Goal: Task Accomplishment & Management: Manage account settings

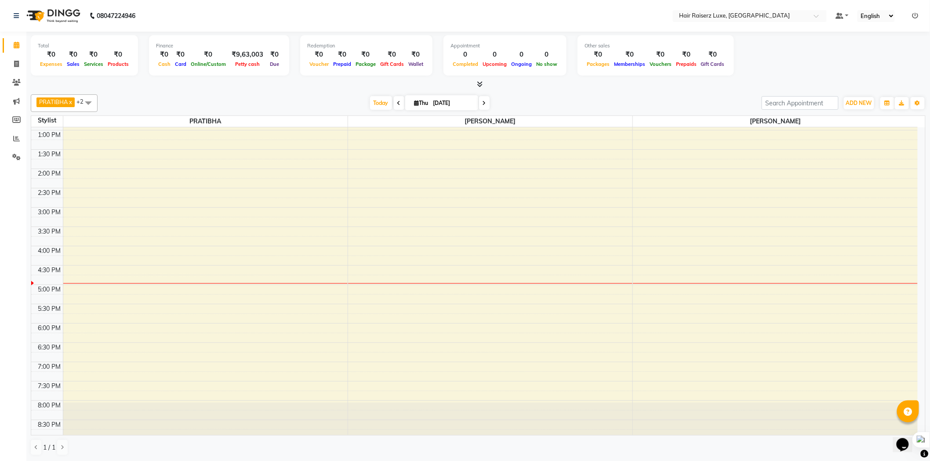
scroll to position [196, 0]
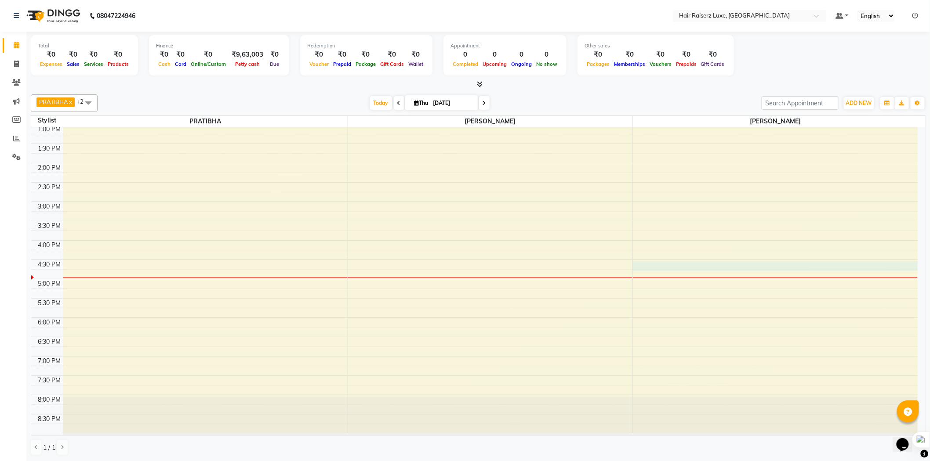
click at [642, 269] on div "8:00 AM 8:30 AM 9:00 AM 9:30 AM 10:00 AM 10:30 AM 11:00 AM 11:30 AM 12:00 PM 12…" at bounding box center [474, 182] width 886 height 502
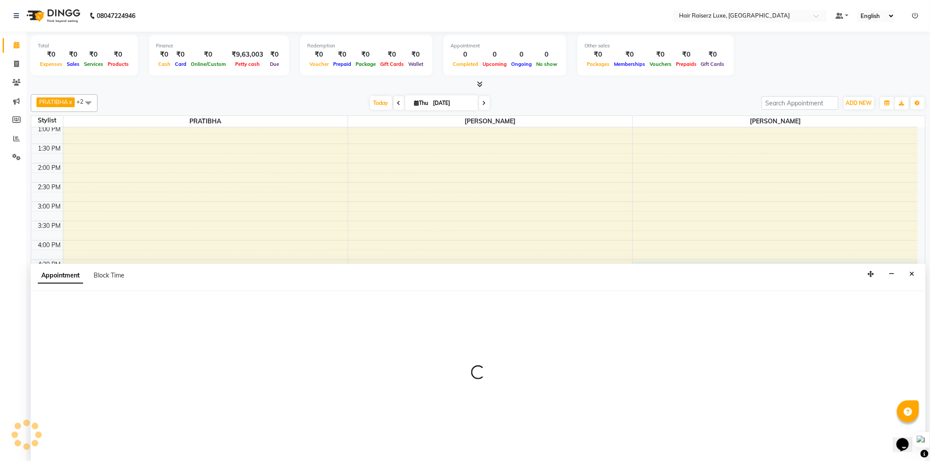
scroll to position [0, 0]
select select "84397"
select select "990"
select select "tentative"
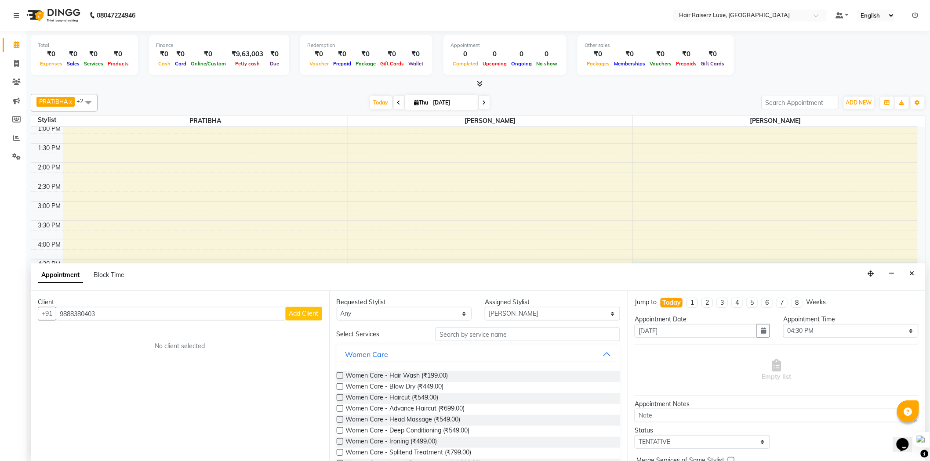
type input "9888380403"
click at [305, 315] on span "Add Client" at bounding box center [303, 314] width 29 height 8
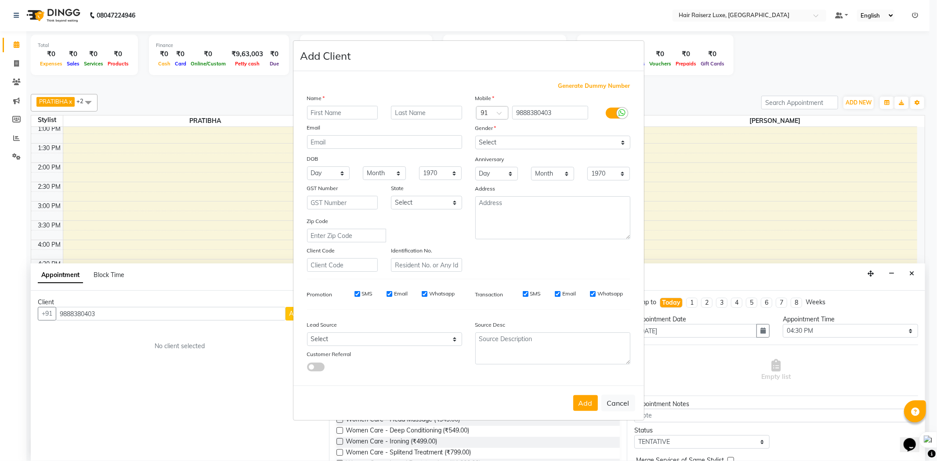
click at [335, 114] on input "text" at bounding box center [342, 113] width 71 height 14
type input "[PERSON_NAME]"
click at [537, 130] on div "Gender" at bounding box center [553, 129] width 168 height 12
click at [527, 144] on select "Select [DEMOGRAPHIC_DATA] [DEMOGRAPHIC_DATA] Other Prefer Not To Say" at bounding box center [552, 143] width 155 height 14
select select "[DEMOGRAPHIC_DATA]"
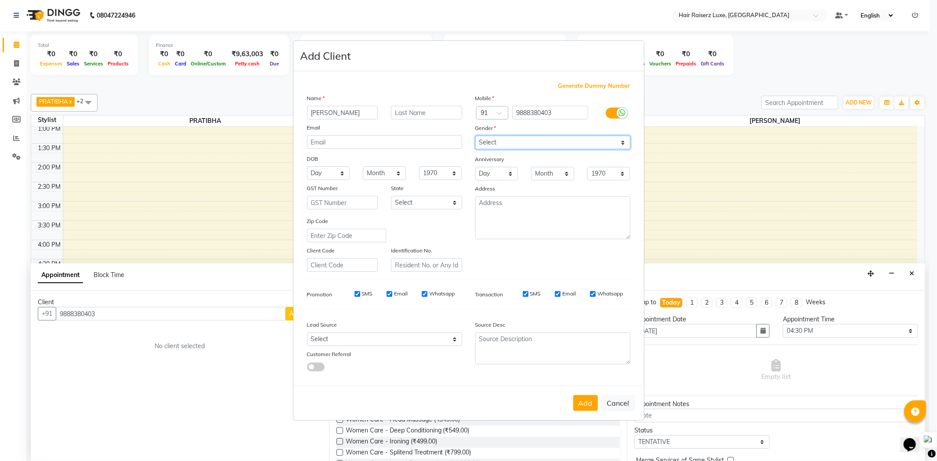
click at [475, 136] on select "Select [DEMOGRAPHIC_DATA] [DEMOGRAPHIC_DATA] Other Prefer Not To Say" at bounding box center [552, 143] width 155 height 14
click at [582, 403] on button "Add" at bounding box center [585, 403] width 25 height 16
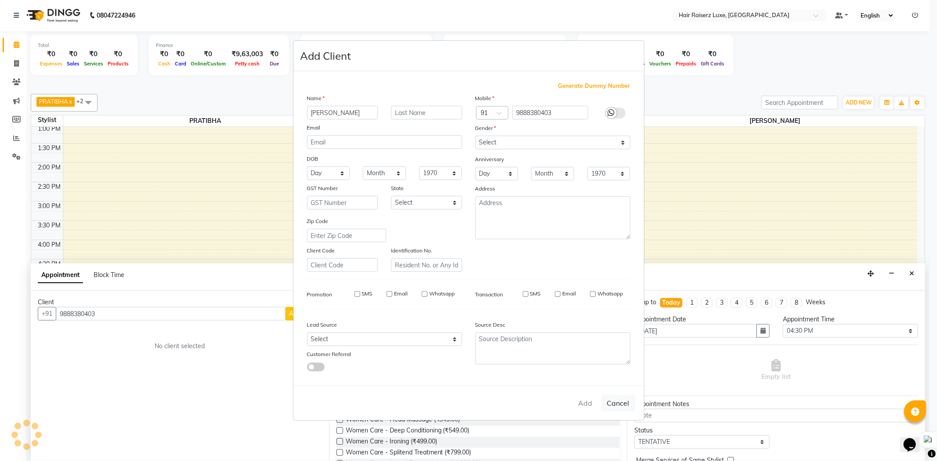
select select
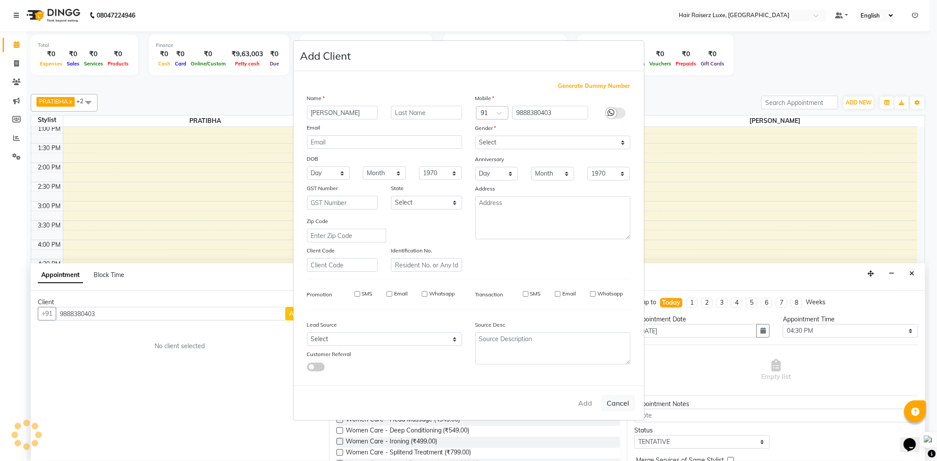
select select
checkbox input "false"
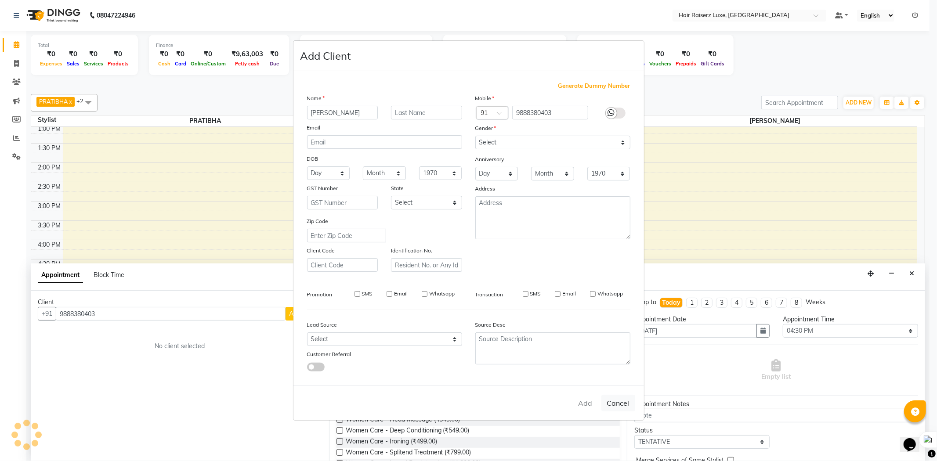
checkbox input "false"
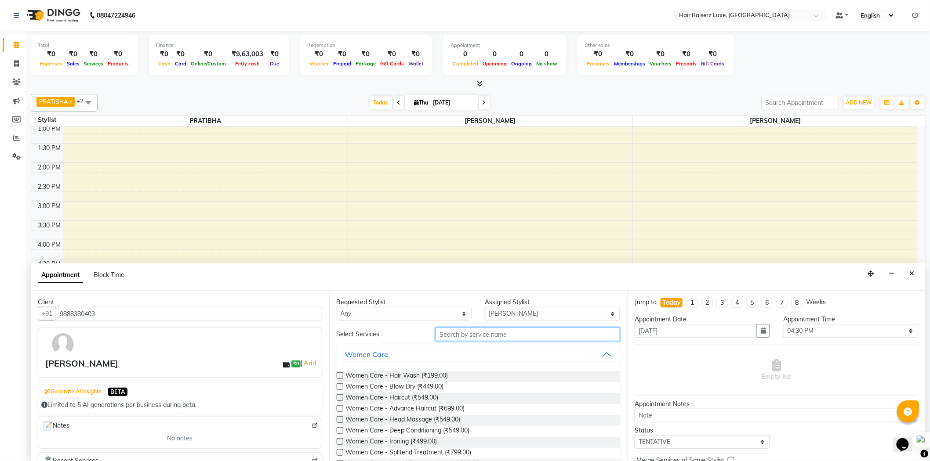
click at [491, 335] on input "text" at bounding box center [527, 335] width 185 height 14
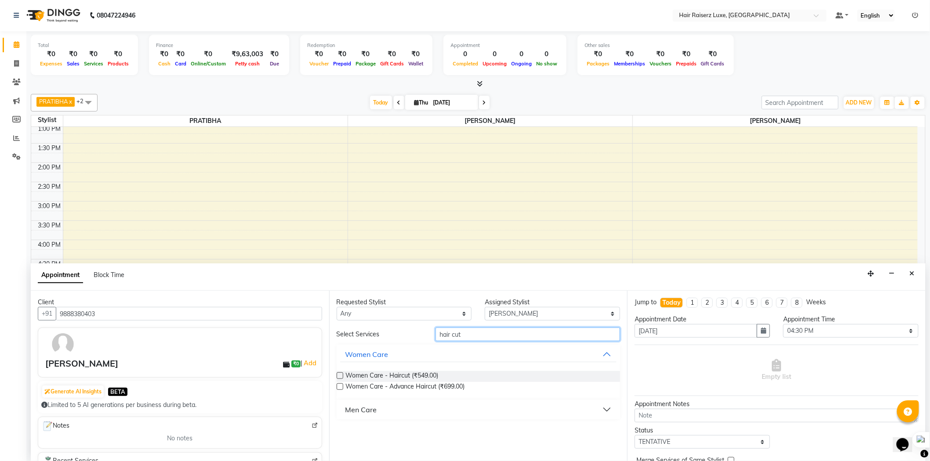
type input "hair cut"
click at [440, 408] on button "Men Care" at bounding box center [478, 410] width 277 height 16
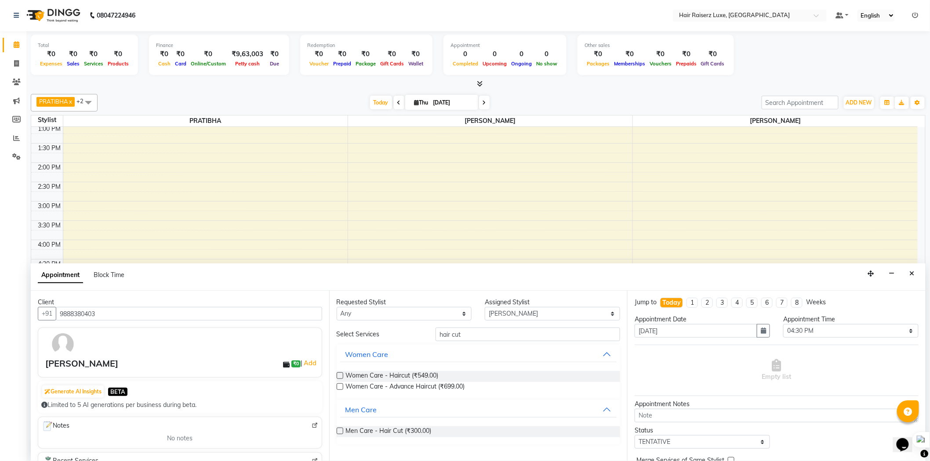
click at [436, 427] on div "Men Care - Hair Cut (₹300.00)" at bounding box center [479, 432] width 284 height 11
click at [339, 433] on label at bounding box center [340, 431] width 7 height 7
click at [339, 433] on input "checkbox" at bounding box center [340, 432] width 6 height 6
checkbox input "false"
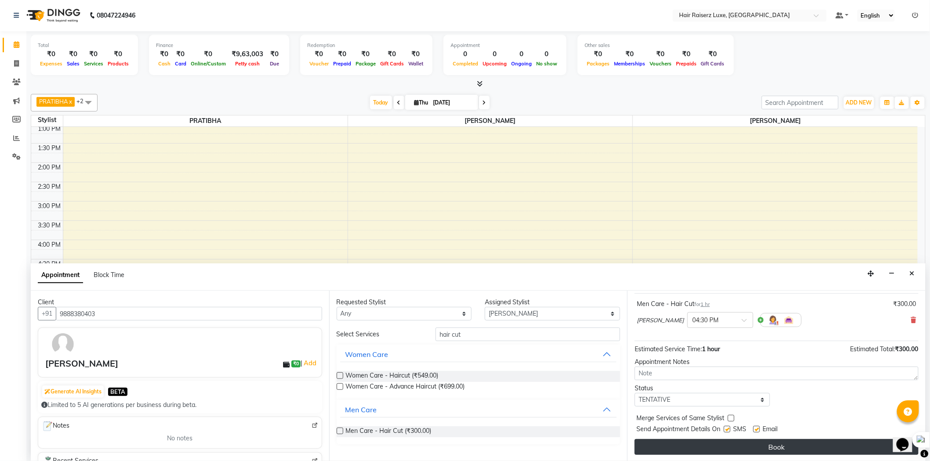
scroll to position [52, 0]
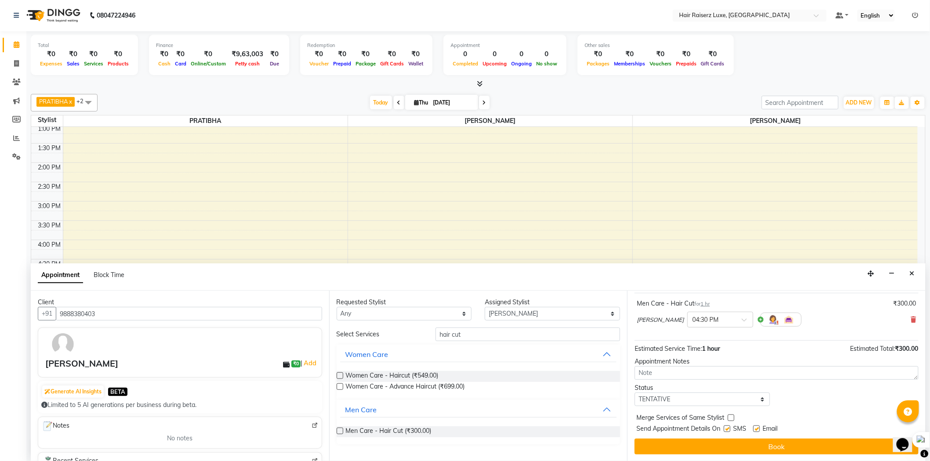
click at [758, 429] on label at bounding box center [756, 429] width 7 height 7
click at [758, 429] on input "checkbox" at bounding box center [756, 430] width 6 height 6
checkbox input "false"
click at [728, 430] on label at bounding box center [727, 429] width 7 height 7
click at [728, 430] on input "checkbox" at bounding box center [727, 430] width 6 height 6
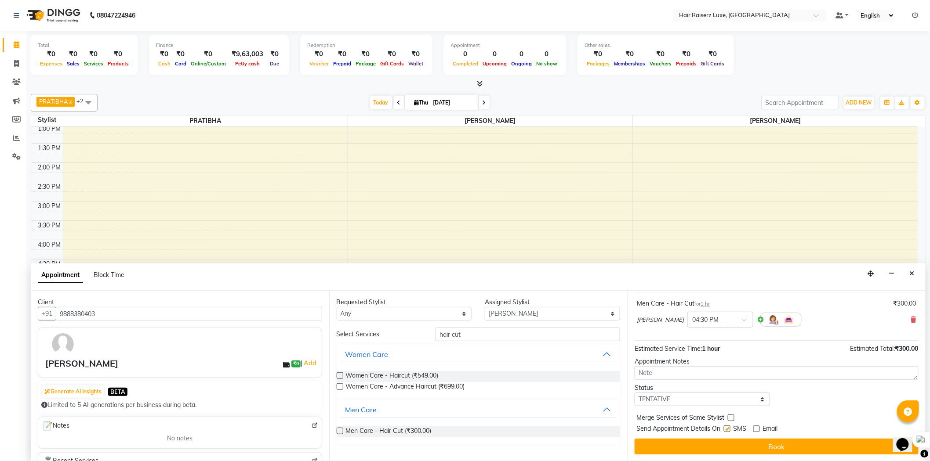
checkbox input "false"
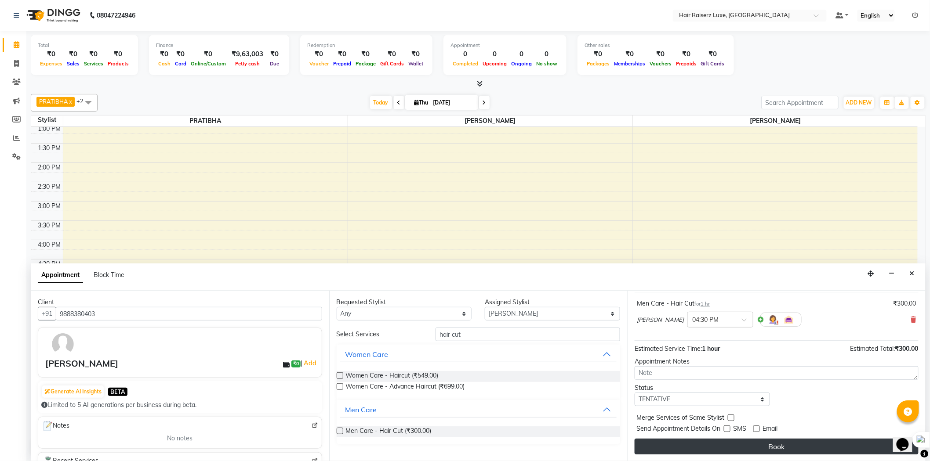
click at [730, 448] on button "Book" at bounding box center [776, 447] width 284 height 16
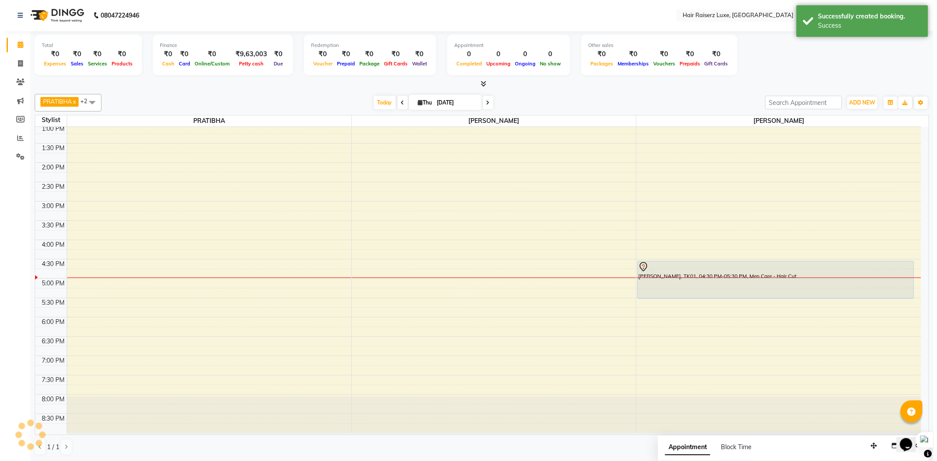
scroll to position [0, 0]
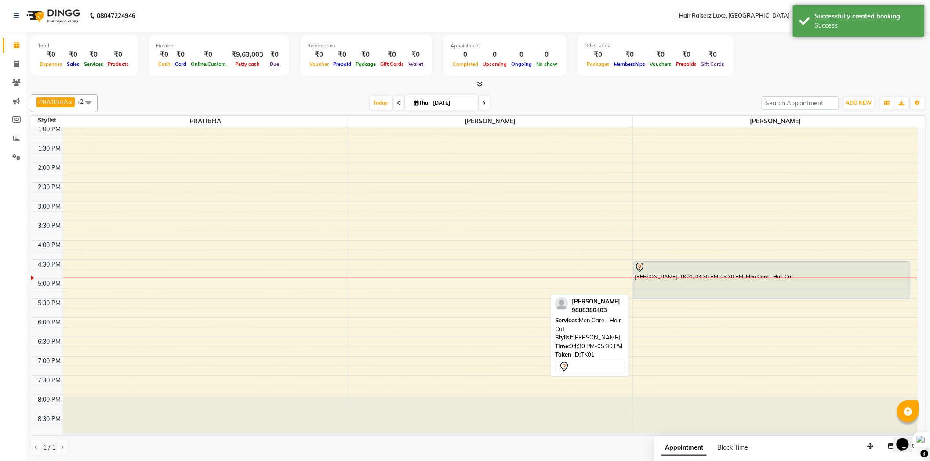
click at [764, 286] on div "[PERSON_NAME], TK01, 04:30 PM-05:30 PM, Men Care - Hair Cut" at bounding box center [772, 280] width 276 height 37
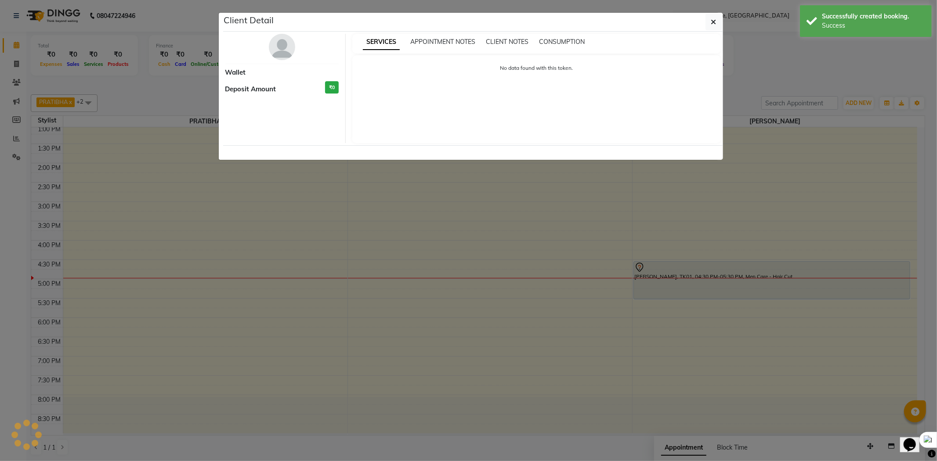
select select "7"
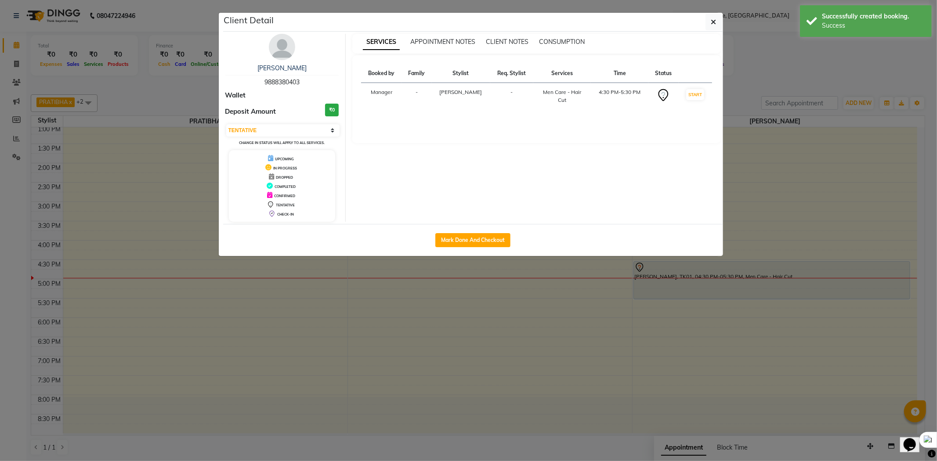
click at [476, 247] on div "Mark Done And Checkout" at bounding box center [473, 240] width 500 height 32
click at [480, 242] on button "Mark Done And Checkout" at bounding box center [472, 240] width 75 height 14
select select "service"
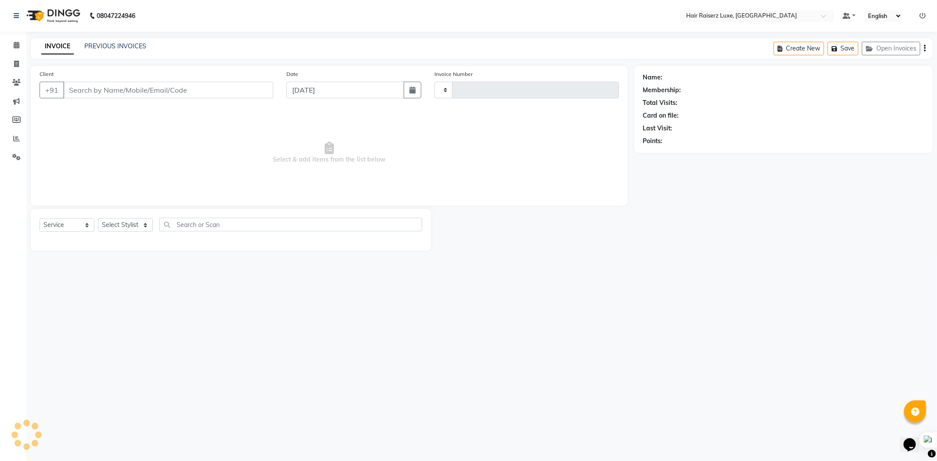
type input "1148"
select select "7418"
type input "9888380403"
select select "84397"
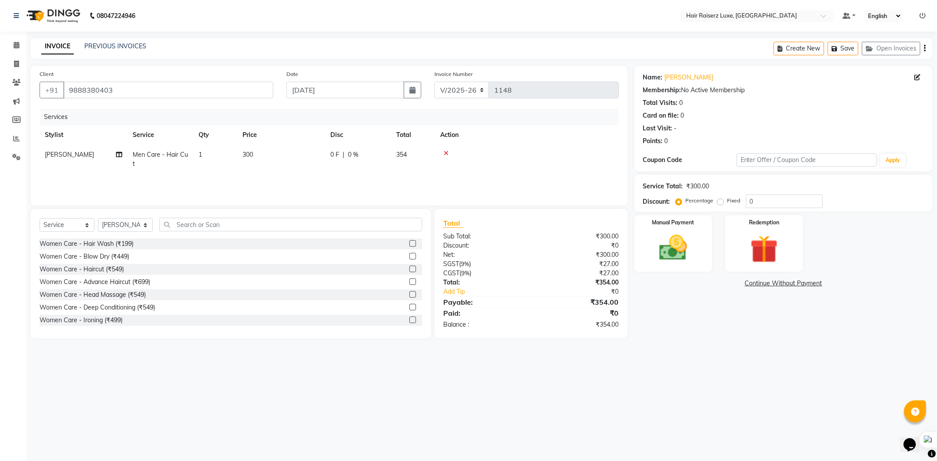
click at [728, 203] on label "Fixed" at bounding box center [734, 201] width 13 height 8
click at [719, 203] on input "Fixed" at bounding box center [722, 201] width 6 height 6
radio input "true"
click at [750, 203] on input "0" at bounding box center [784, 202] width 77 height 14
click at [743, 208] on div "Service Total: ₹300.00 Discount: Percentage Fixed 50" at bounding box center [783, 193] width 298 height 37
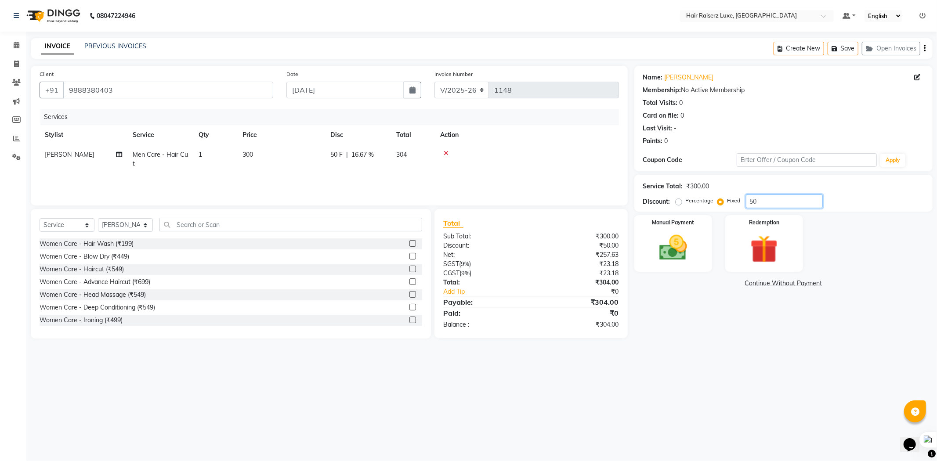
click at [772, 195] on input "50" at bounding box center [784, 202] width 77 height 14
type input "54"
click at [673, 244] on img at bounding box center [673, 248] width 47 height 33
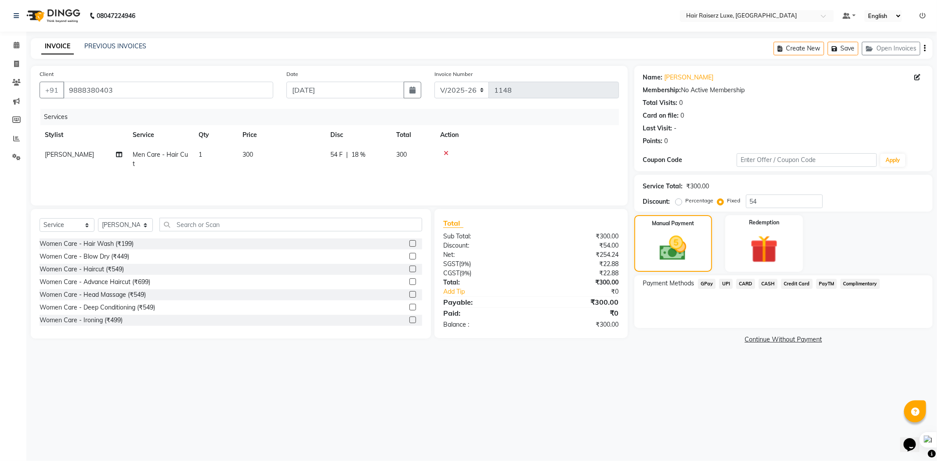
click at [768, 284] on span "CASH" at bounding box center [768, 284] width 19 height 10
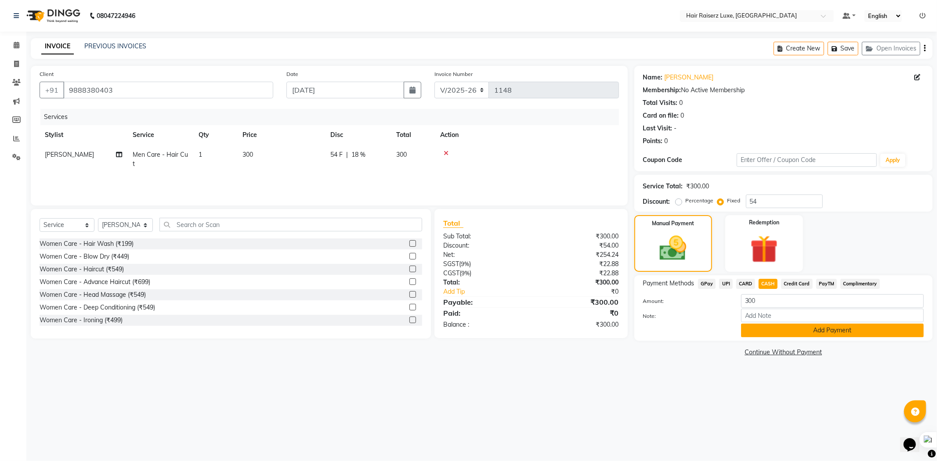
click at [777, 330] on button "Add Payment" at bounding box center [832, 331] width 183 height 14
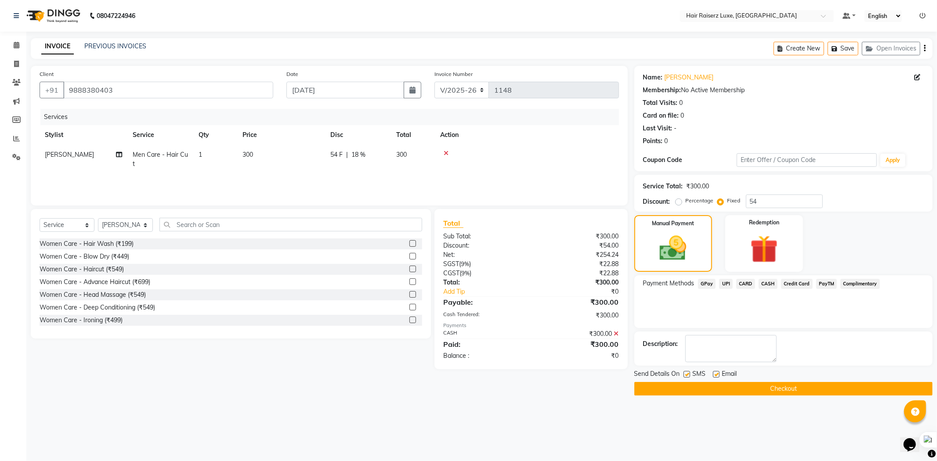
click at [723, 391] on button "Checkout" at bounding box center [783, 389] width 298 height 14
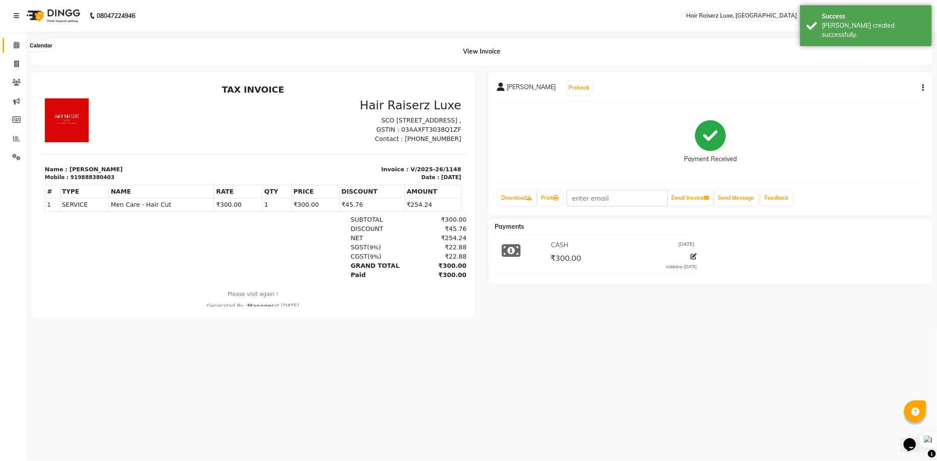
click at [18, 48] on icon at bounding box center [17, 45] width 6 height 7
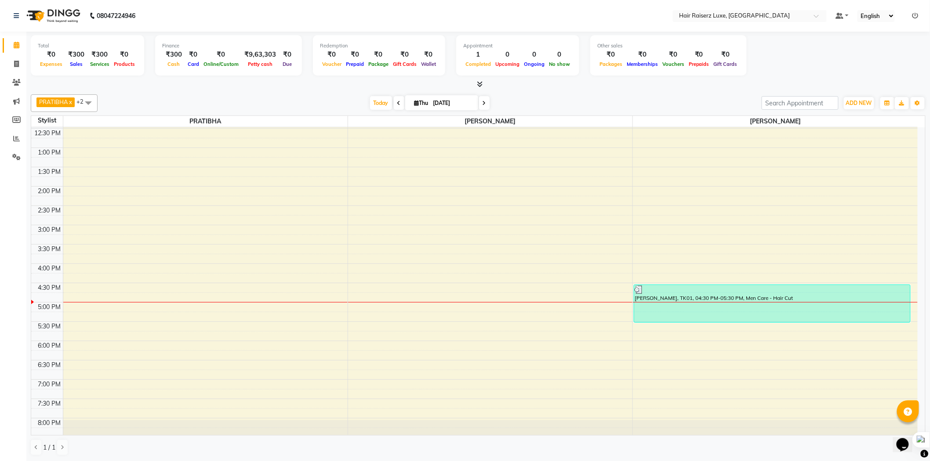
scroll to position [196, 0]
